Goal: Information Seeking & Learning: Learn about a topic

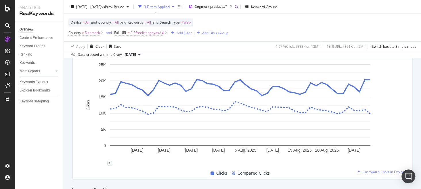
scroll to position [264, 0]
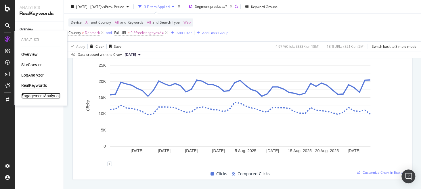
click at [35, 96] on div "EngagementAnalytics" at bounding box center [40, 96] width 39 height 6
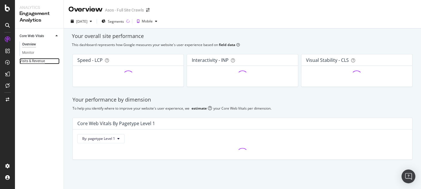
click at [34, 62] on div "Visits & Revenue" at bounding box center [32, 61] width 25 height 6
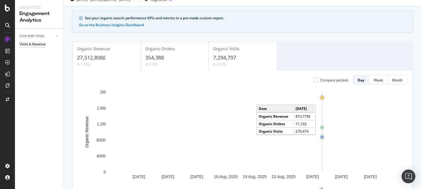
scroll to position [32, 0]
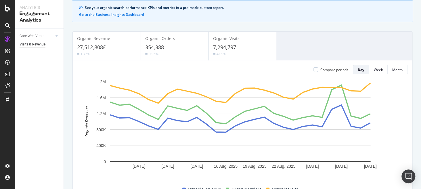
click at [116, 50] on div "27,512,808£" at bounding box center [106, 47] width 59 height 7
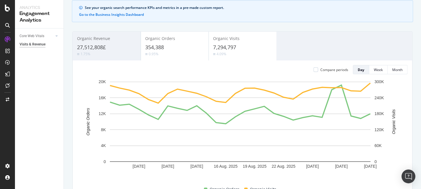
click at [116, 50] on div "27,512,808£" at bounding box center [106, 47] width 59 height 7
